Goal: Task Accomplishment & Management: Manage account settings

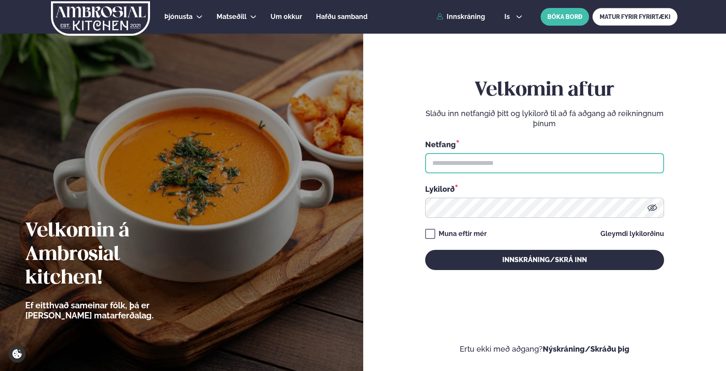
click at [474, 156] on input "text" at bounding box center [544, 163] width 239 height 20
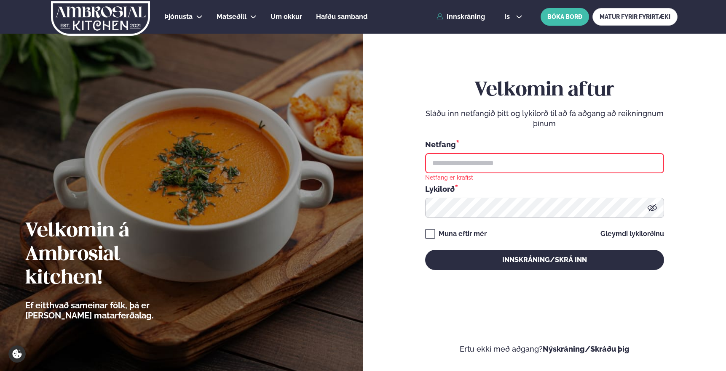
click at [489, 163] on input "text" at bounding box center [544, 163] width 239 height 20
type input "**********"
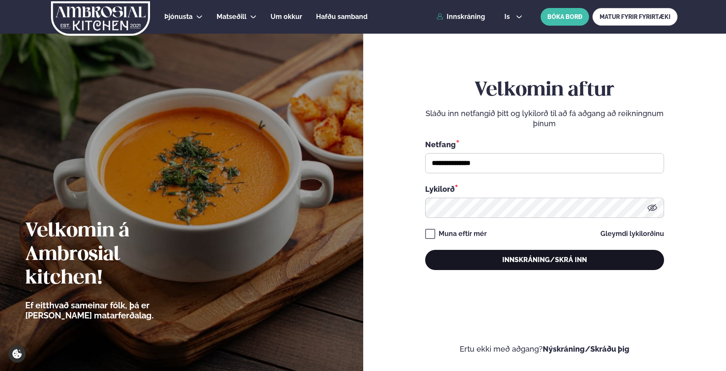
click at [468, 261] on button "Innskráning/Skrá inn" at bounding box center [544, 260] width 239 height 20
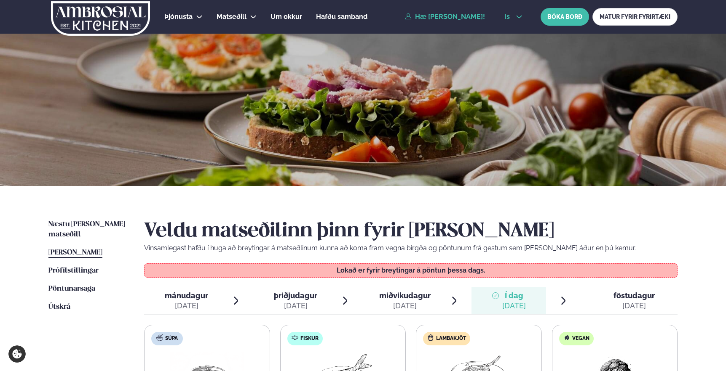
click at [516, 17] on icon at bounding box center [519, 16] width 7 height 7
click at [509, 34] on link "en" at bounding box center [513, 32] width 32 height 17
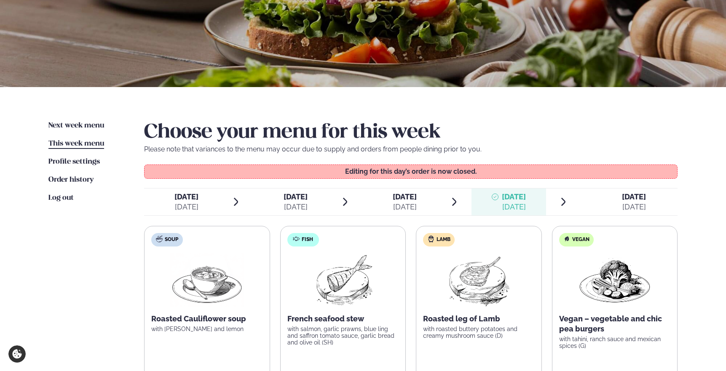
scroll to position [123, 0]
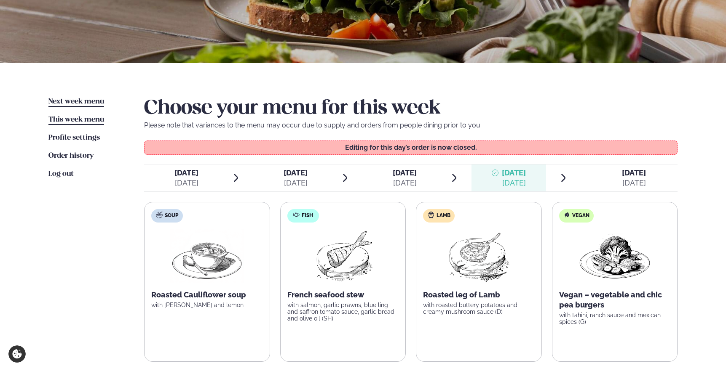
click at [84, 99] on span "Next week menu" at bounding box center [76, 101] width 56 height 7
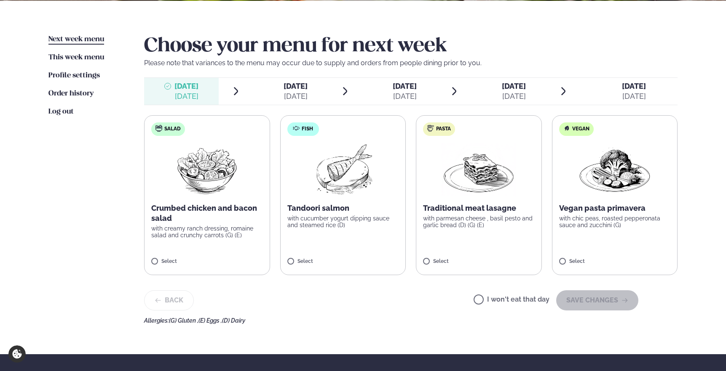
scroll to position [194, 0]
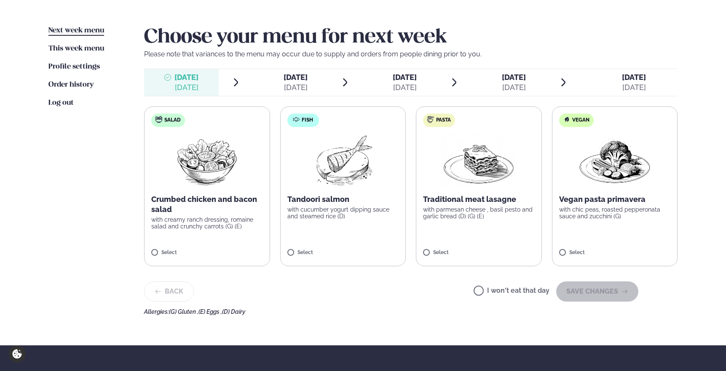
click at [349, 179] on img at bounding box center [342, 161] width 75 height 54
click at [588, 291] on button "SAVE CHANGES" at bounding box center [597, 292] width 82 height 20
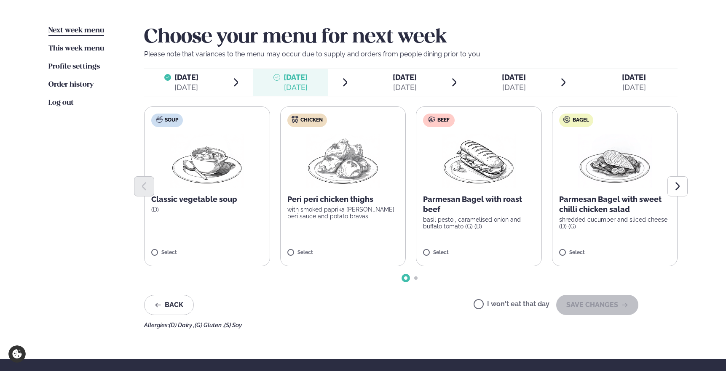
click at [446, 181] on div at bounding box center [410, 186] width 533 height 20
click at [487, 247] on label "Beef Parmesan Bagel with roast beef basil pesto , caramelised onion and buffalo…" at bounding box center [479, 187] width 126 height 160
click at [580, 302] on button "SAVE CHANGES" at bounding box center [597, 305] width 82 height 20
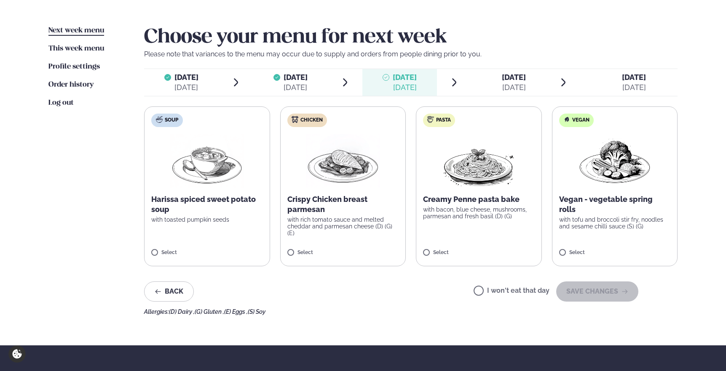
click at [515, 234] on label "Pasta Creamy Penne pasta bake with bacon, blue cheese, mushrooms, parmesan and …" at bounding box center [479, 187] width 126 height 160
click at [581, 295] on button "SAVE CHANGES" at bounding box center [597, 292] width 82 height 20
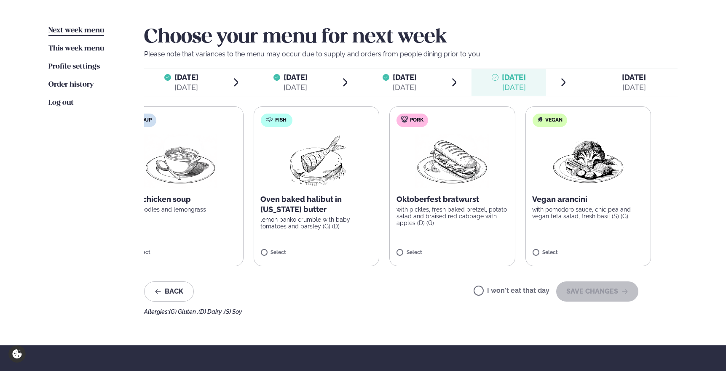
click at [456, 190] on label "Pork Oktoberfest bratwurst with pickles, fresh baked pretzel, potato salad and …" at bounding box center [452, 187] width 126 height 160
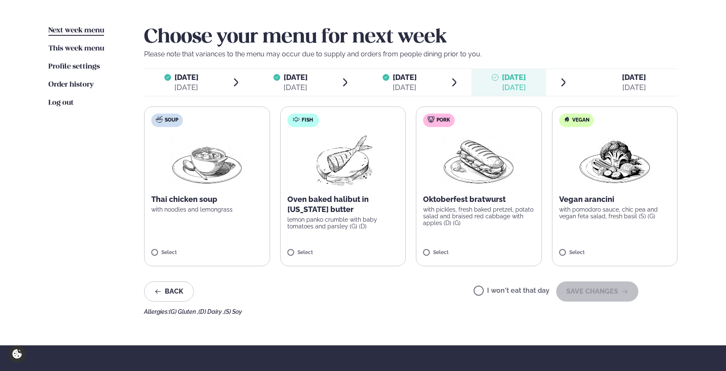
click at [430, 203] on div "Oktoberfest bratwurst with pickles, fresh baked pretzel, potato salad and brais…" at bounding box center [479, 211] width 112 height 32
click at [512, 189] on label "Pork Oktoberfest bratwurst with pickles, fresh baked pretzel, potato salad and …" at bounding box center [479, 187] width 126 height 160
click at [590, 295] on button "SAVE CHANGES" at bounding box center [597, 292] width 82 height 20
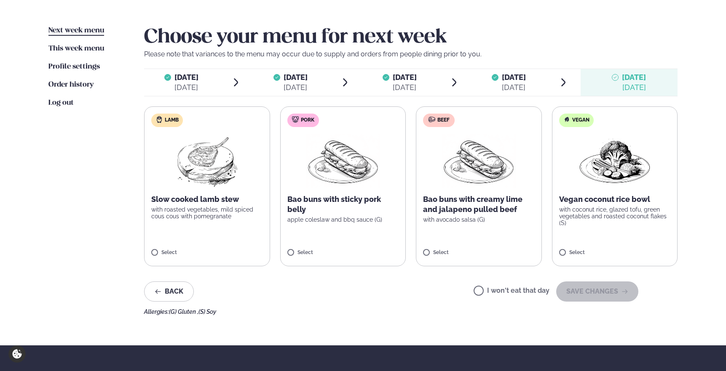
click at [506, 238] on label "Beef Bao buns with creamy lime and jalapeno pulled beef with avocado salsa (G) …" at bounding box center [479, 187] width 126 height 160
click at [598, 293] on button "SAVE CHANGES" at bounding box center [597, 292] width 82 height 20
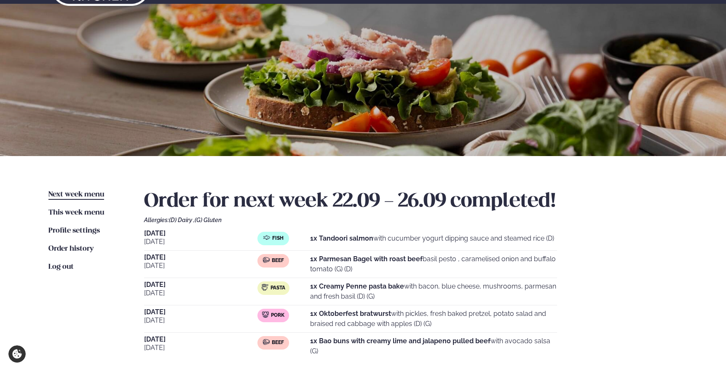
scroll to position [0, 0]
